Goal: Information Seeking & Learning: Learn about a topic

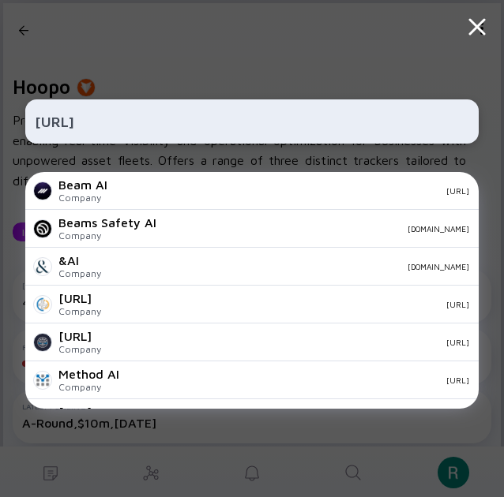
scroll to position [555, 0]
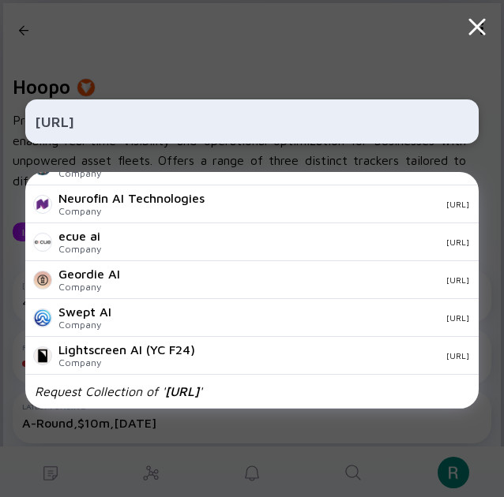
click at [227, 122] on input "[URL]" at bounding box center [252, 121] width 434 height 28
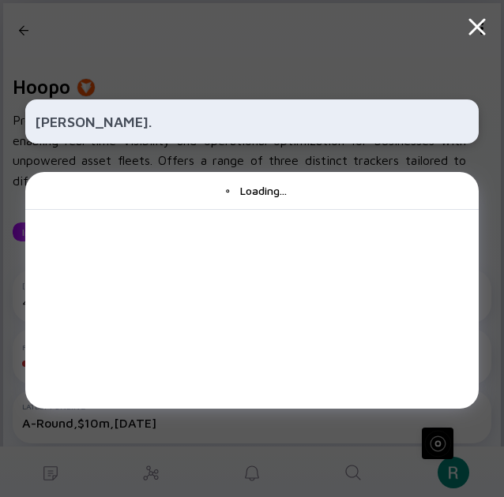
scroll to position [0, 0]
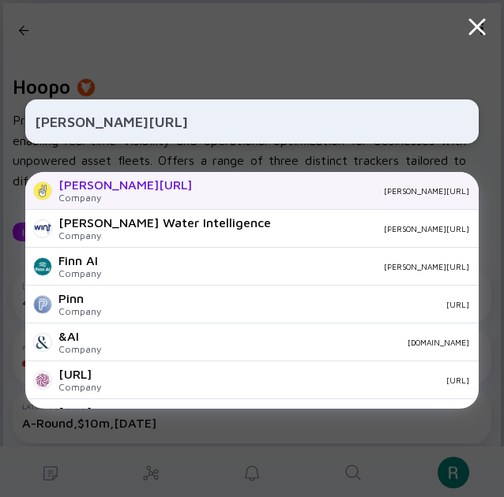
type input "[PERSON_NAME][URL]"
click at [207, 197] on div "[PERSON_NAME][URL] Company [PERSON_NAME][URL]" at bounding box center [251, 191] width 453 height 38
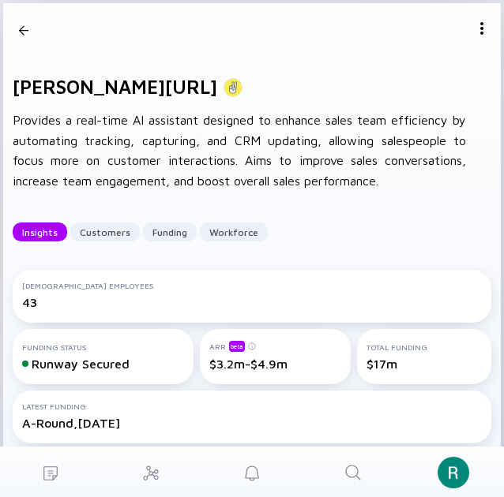
click at [27, 24] on div at bounding box center [23, 30] width 9 height 21
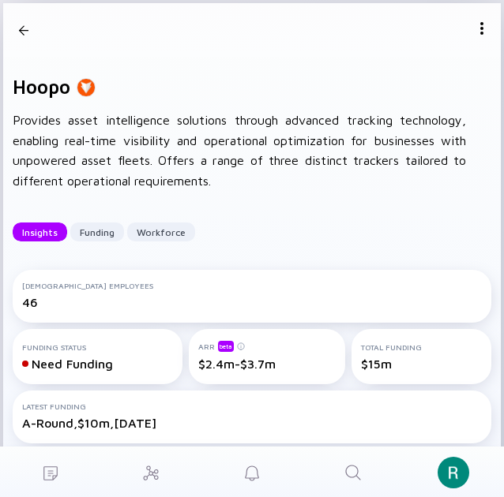
click at [23, 31] on div at bounding box center [23, 30] width 9 height 21
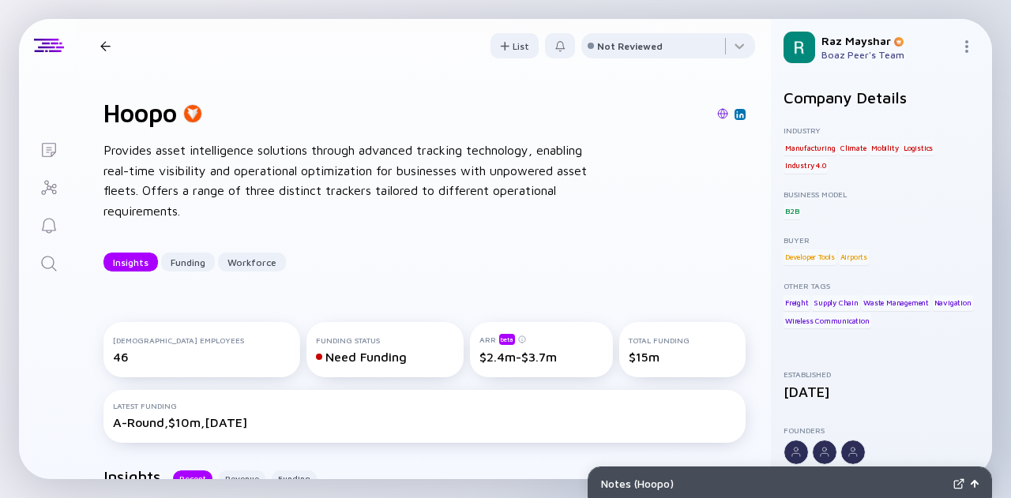
click at [51, 261] on icon "Search" at bounding box center [48, 263] width 19 height 19
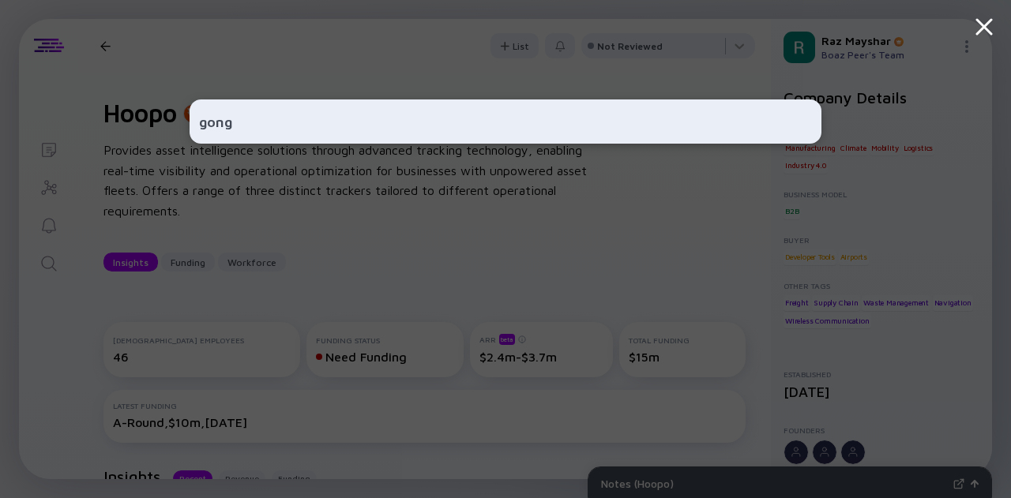
type input "gong"
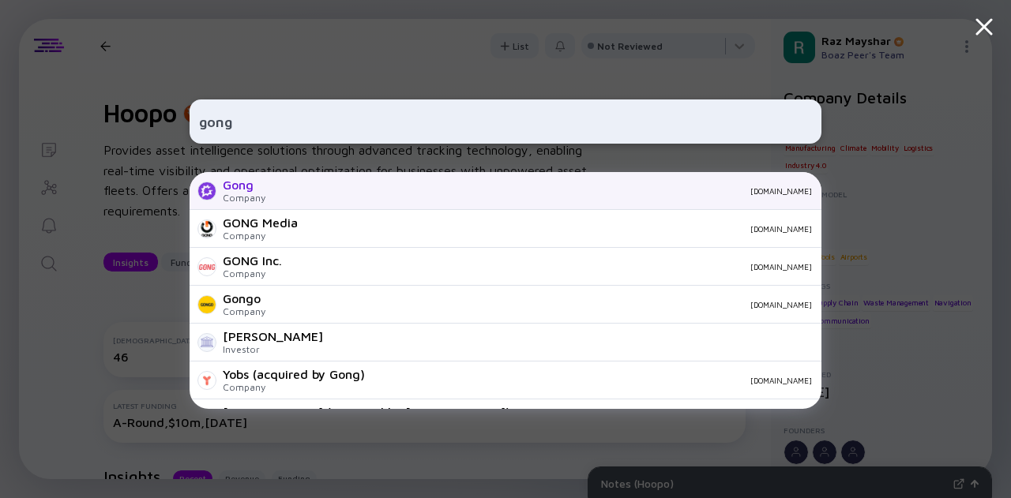
click at [302, 189] on div "[DOMAIN_NAME]" at bounding box center [545, 190] width 534 height 9
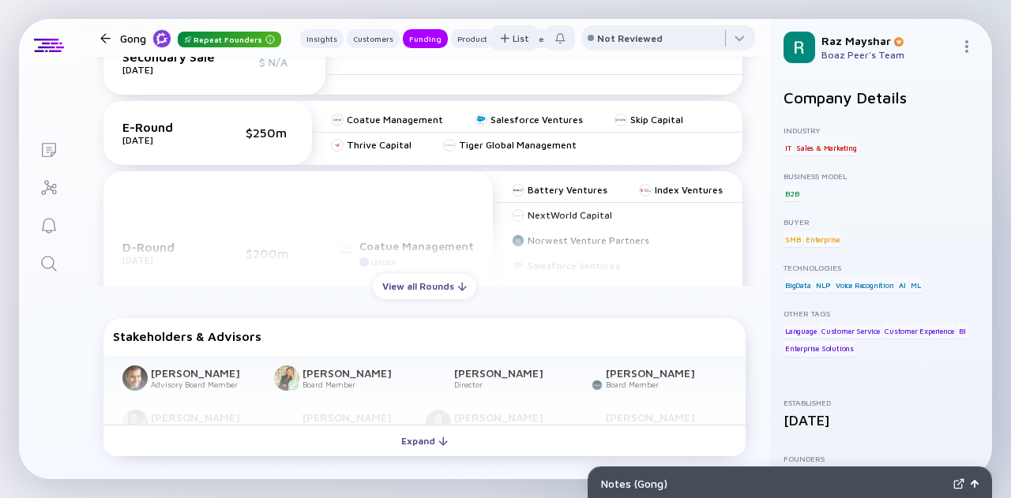
scroll to position [861, 0]
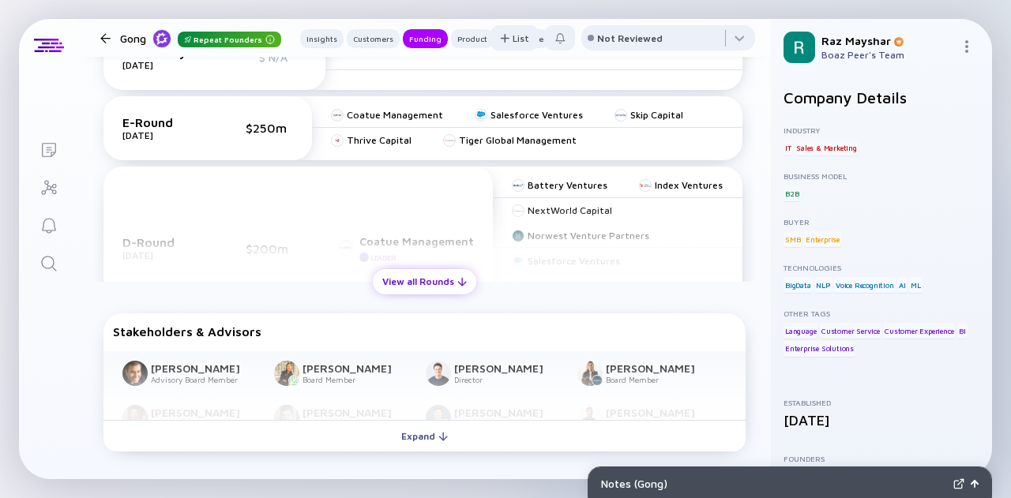
click at [442, 279] on div "View all Rounds" at bounding box center [424, 281] width 103 height 24
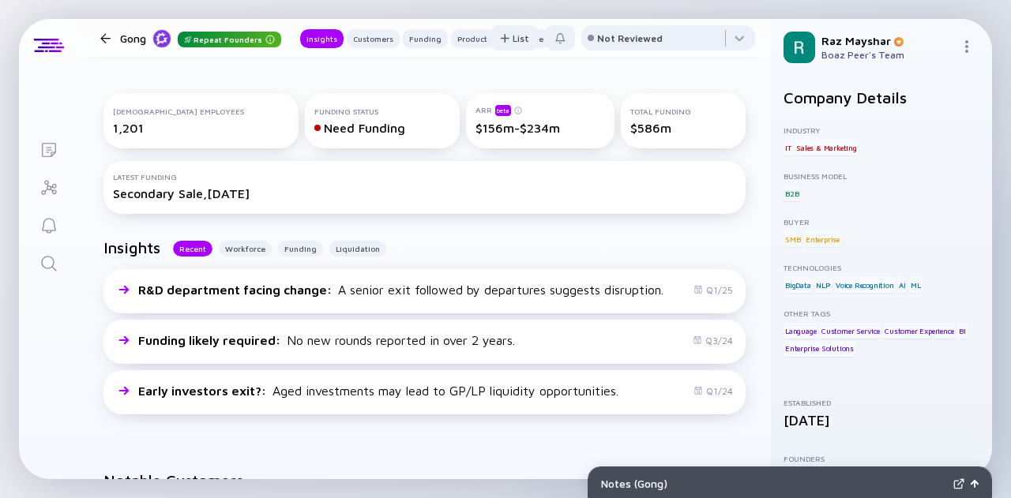
scroll to position [162, 0]
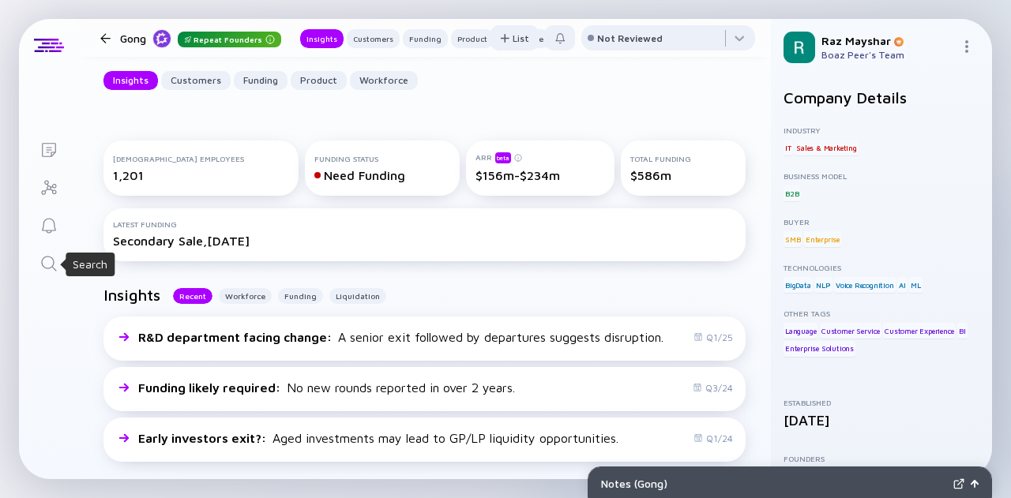
click at [50, 269] on icon "Search" at bounding box center [48, 263] width 19 height 19
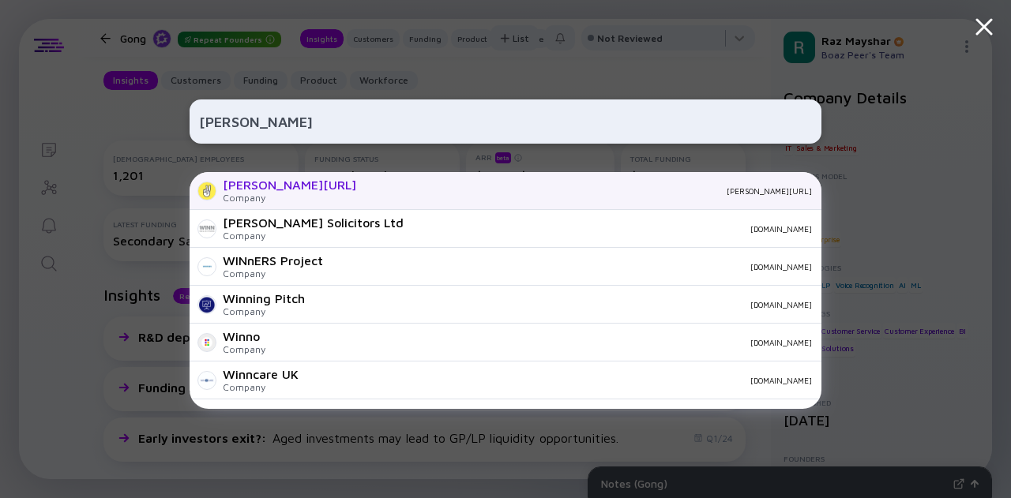
type input "[PERSON_NAME]"
click at [369, 186] on div "[PERSON_NAME][URL]" at bounding box center [590, 190] width 443 height 9
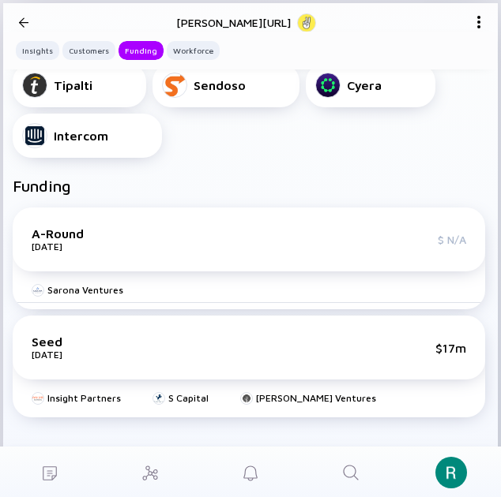
scroll to position [812, 0]
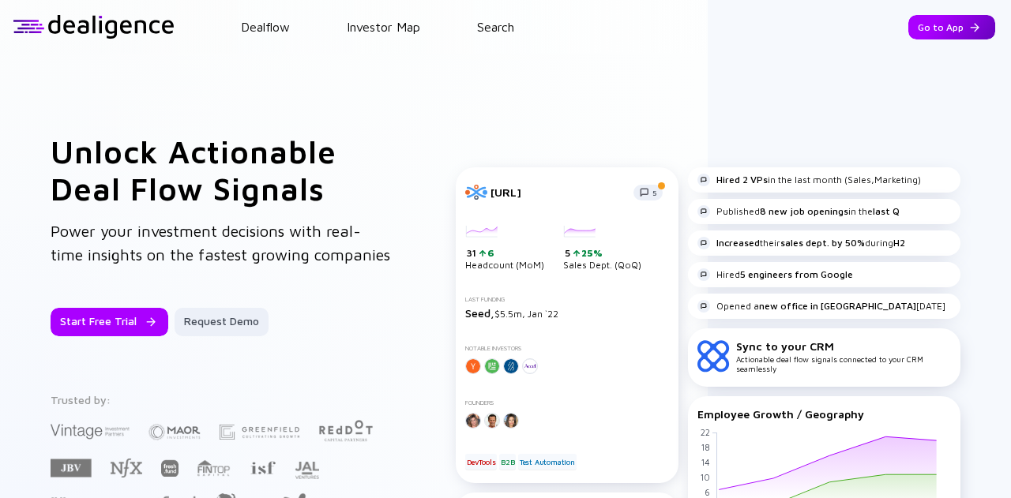
click at [917, 28] on div "Go to App" at bounding box center [951, 27] width 87 height 24
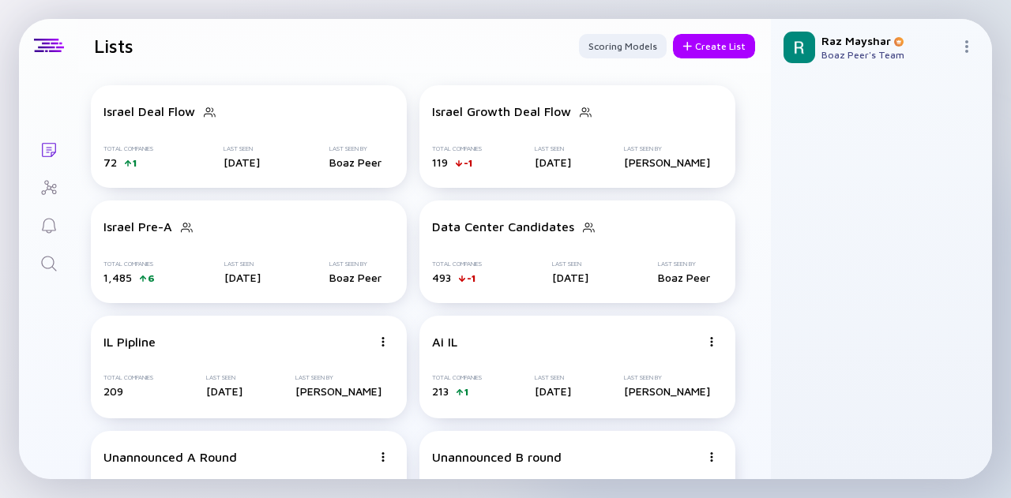
click at [45, 266] on icon "Search" at bounding box center [48, 263] width 19 height 19
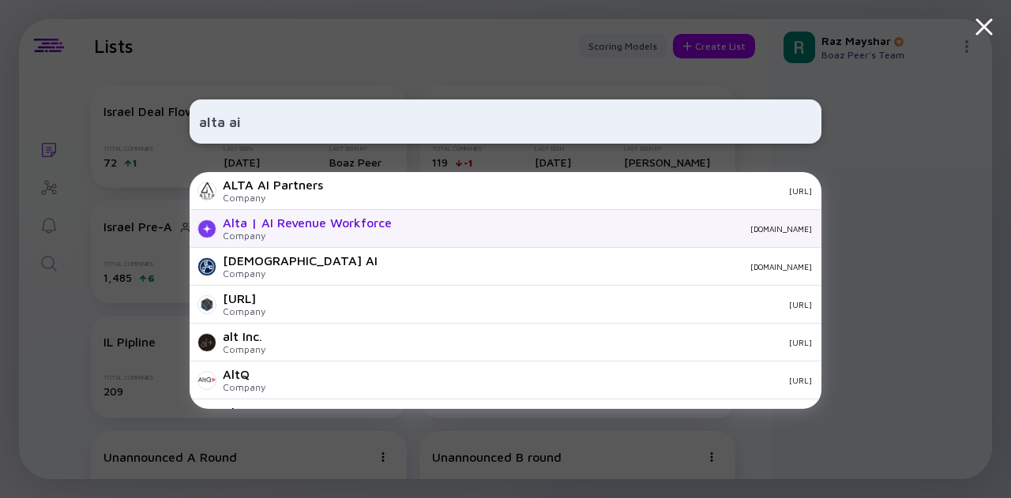
type input "alta ai"
click at [321, 219] on div "Alta | AI Revenue Workforce" at bounding box center [307, 223] width 169 height 14
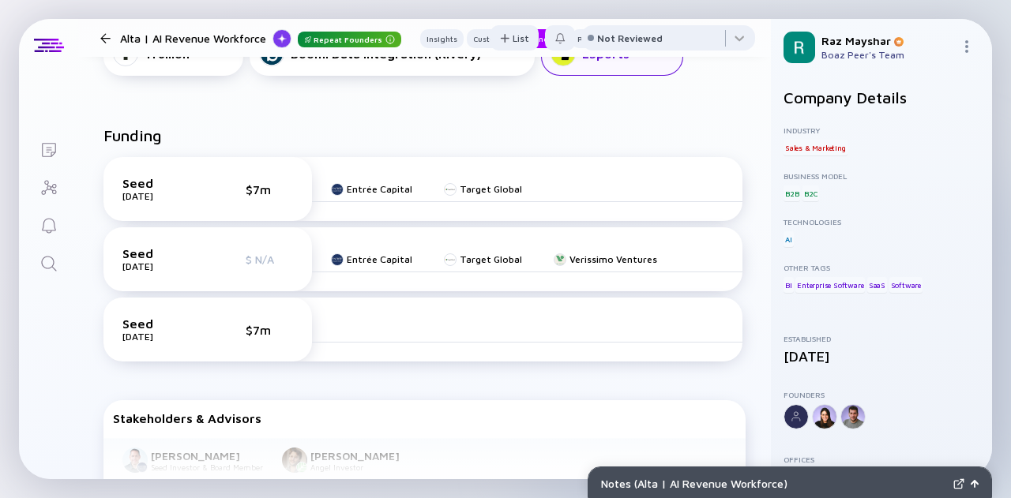
scroll to position [700, 0]
click at [52, 270] on icon "Search" at bounding box center [48, 263] width 19 height 19
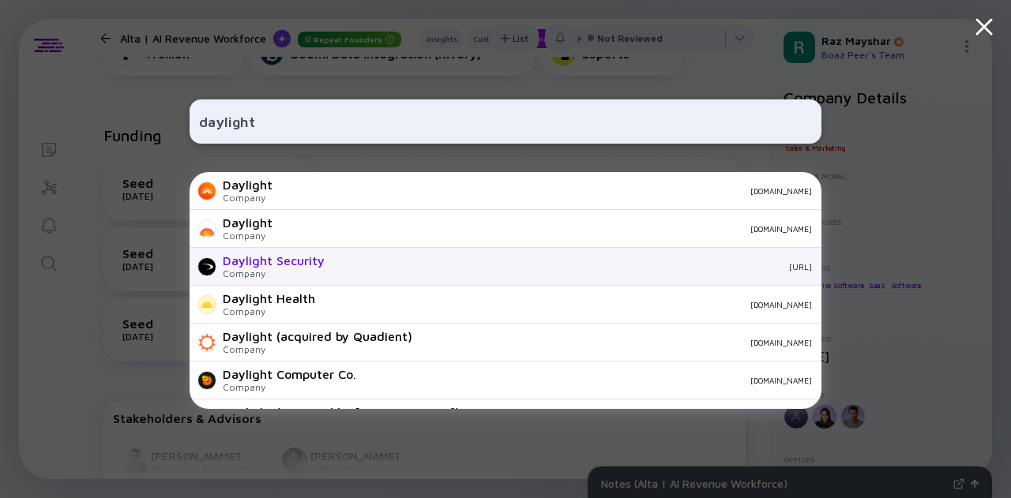
type input "daylight"
click at [246, 266] on div "Daylight Security" at bounding box center [274, 260] width 102 height 14
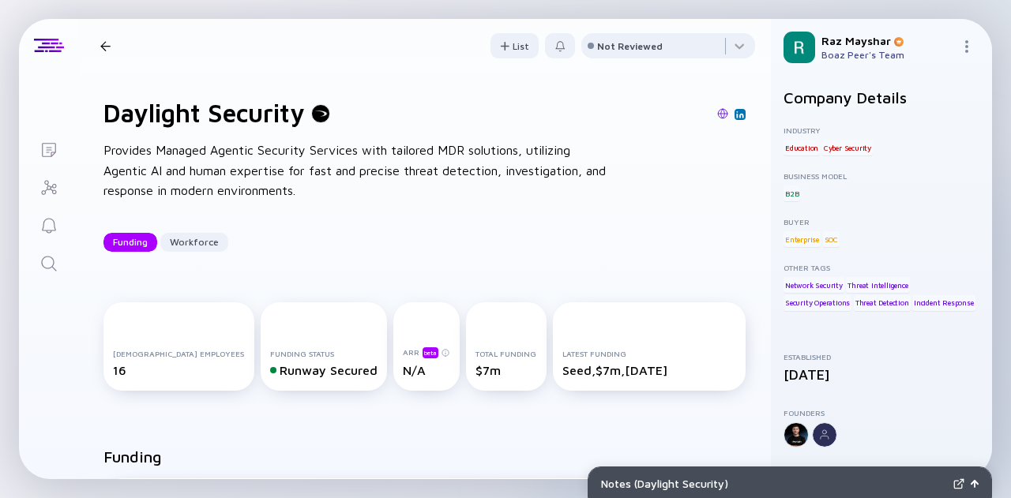
scroll to position [77, 0]
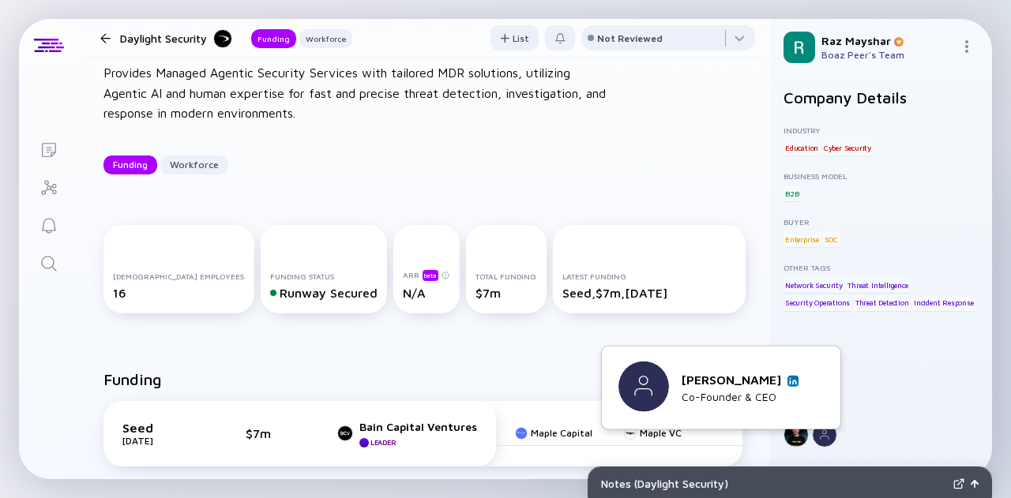
click at [793, 375] on link at bounding box center [792, 380] width 11 height 11
